Goal: Use online tool/utility

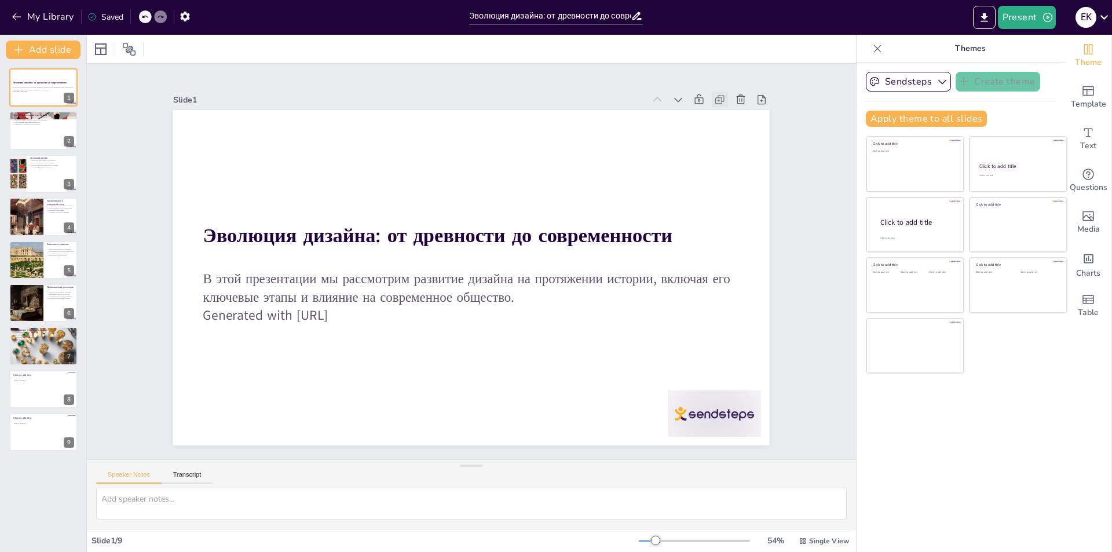
click at [714, 94] on icon at bounding box center [720, 100] width 12 height 12
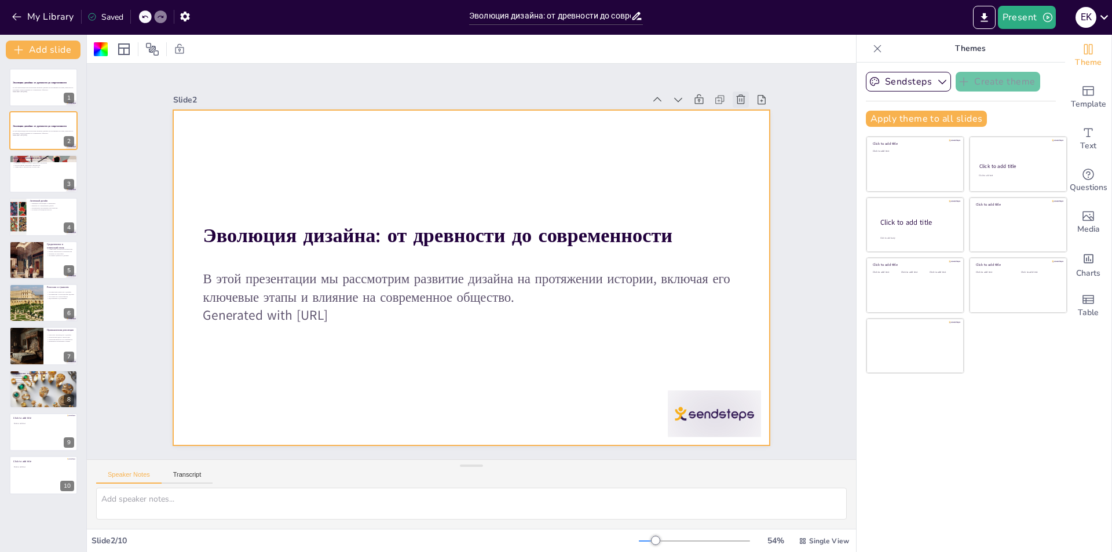
click at [736, 94] on icon at bounding box center [740, 98] width 9 height 9
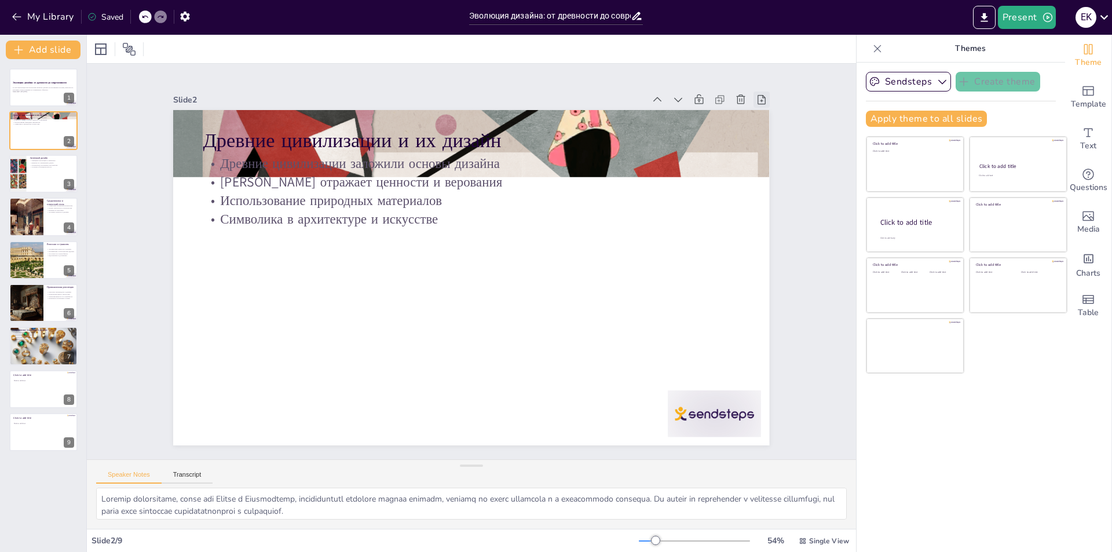
click at [757, 95] on icon at bounding box center [761, 99] width 8 height 9
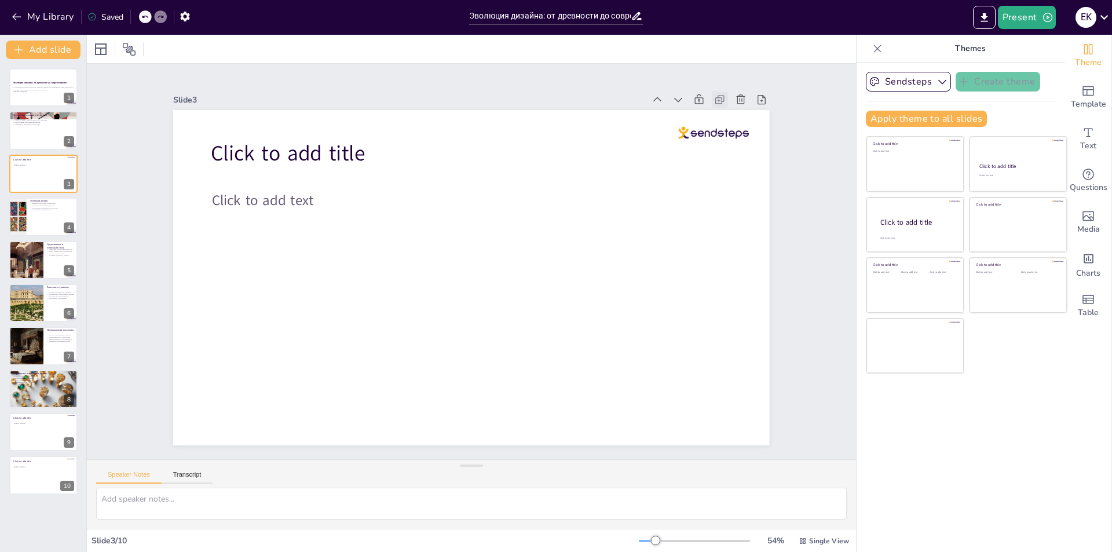
click at [716, 98] on icon at bounding box center [719, 101] width 6 height 6
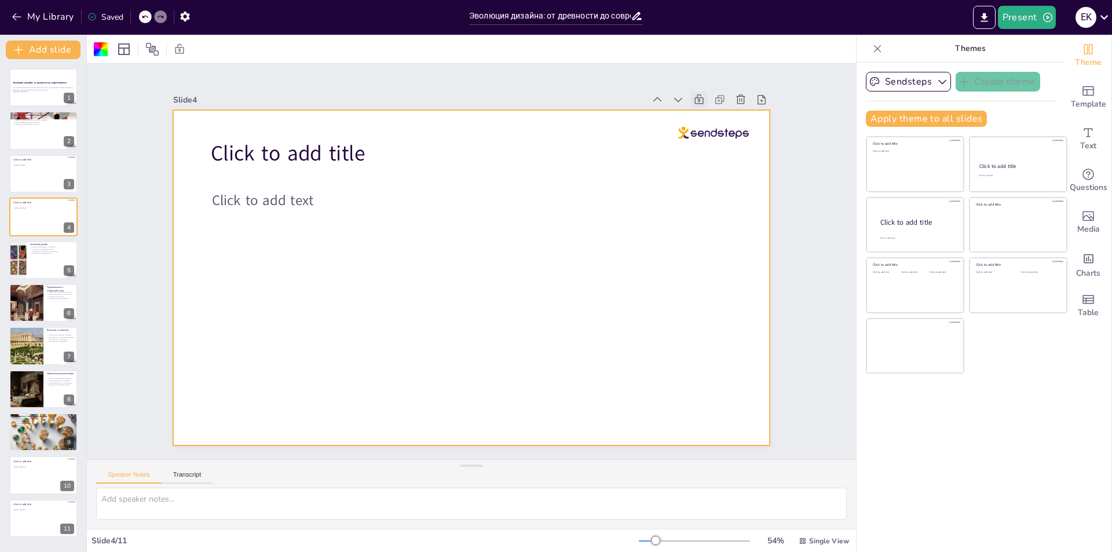
click at [694, 94] on icon at bounding box center [698, 99] width 9 height 10
click at [675, 94] on icon at bounding box center [678, 100] width 12 height 12
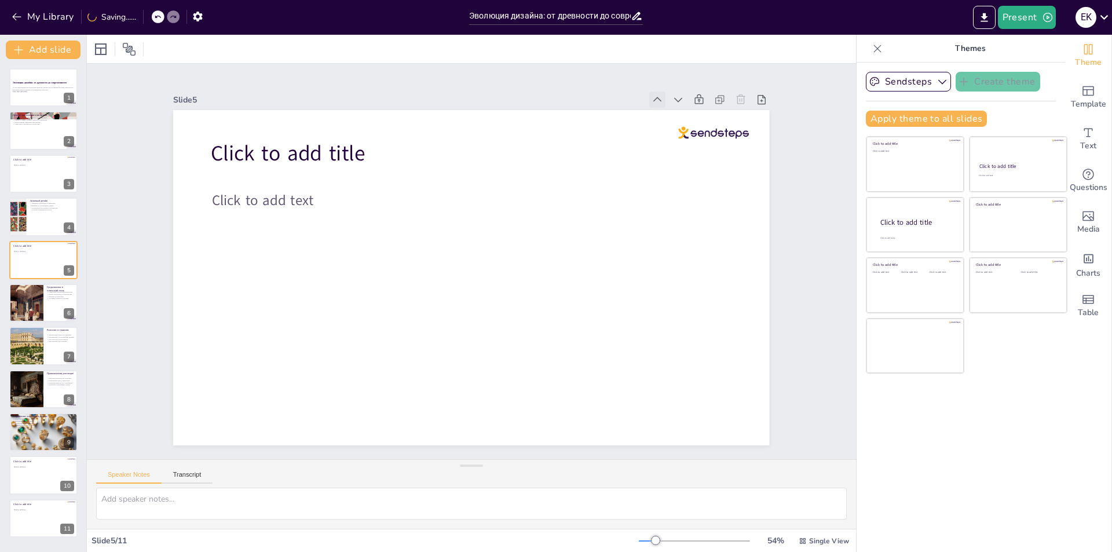
click at [651, 94] on icon at bounding box center [657, 100] width 12 height 12
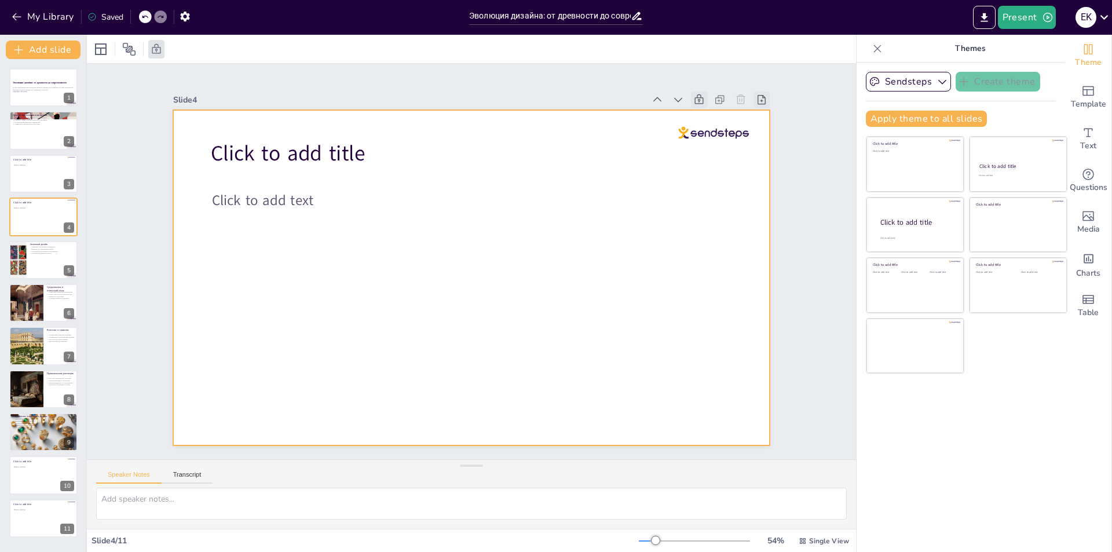
click at [757, 95] on icon at bounding box center [761, 99] width 8 height 9
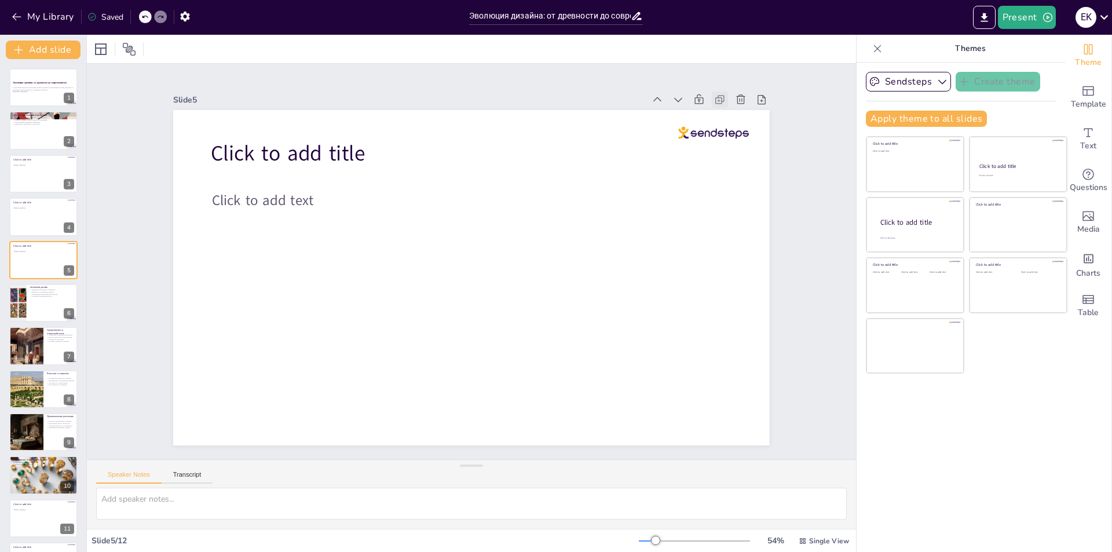
click at [714, 94] on icon at bounding box center [720, 100] width 12 height 12
